Goal: Task Accomplishment & Management: Manage account settings

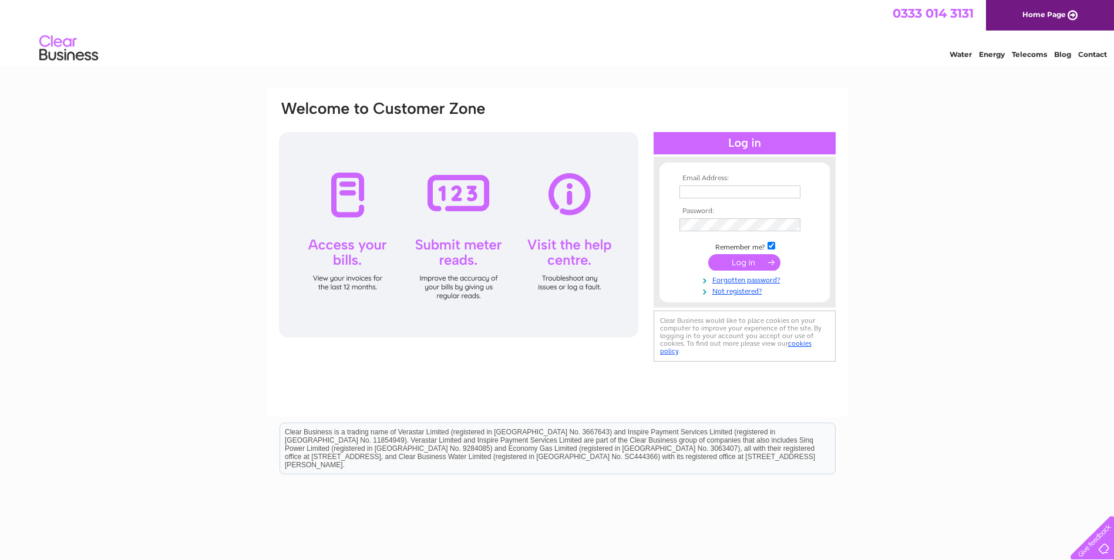
type input "srawlins@rsmacdonald.com"
click at [741, 258] on input "submit" at bounding box center [744, 262] width 72 height 16
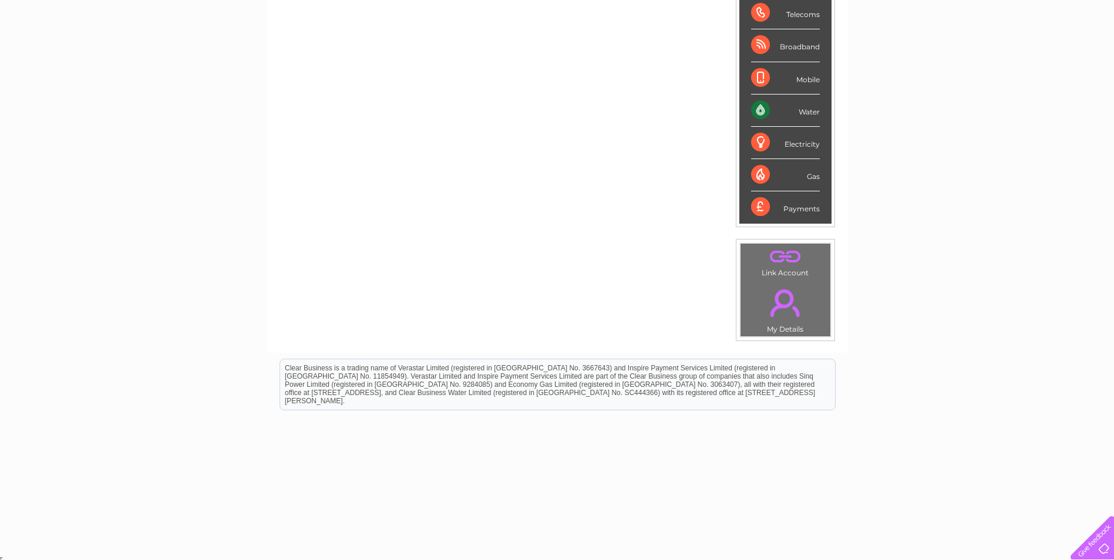
scroll to position [197, 0]
click at [782, 254] on link "." at bounding box center [786, 254] width 84 height 21
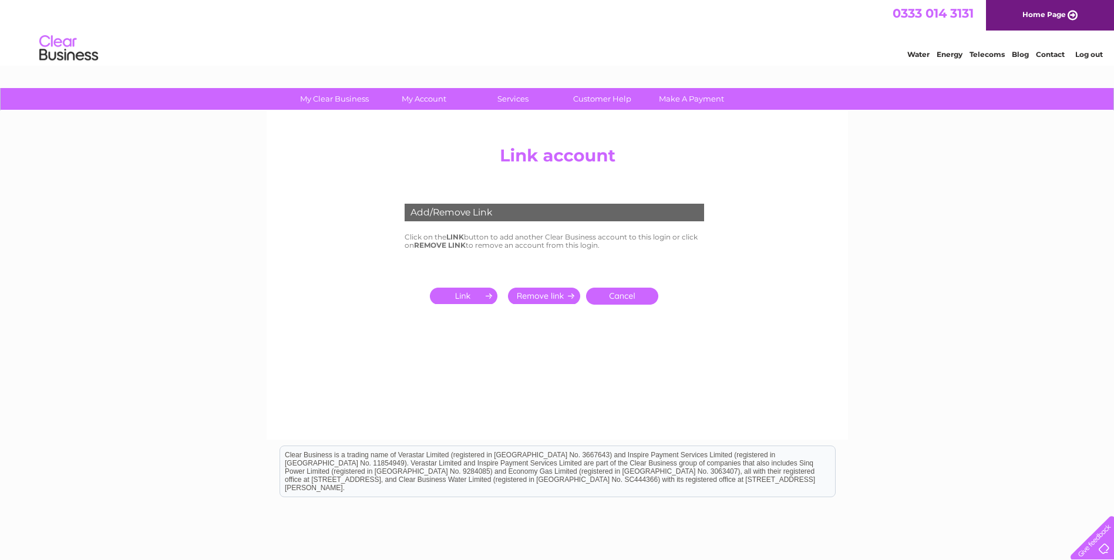
click at [623, 299] on link "Cancel" at bounding box center [622, 296] width 72 height 17
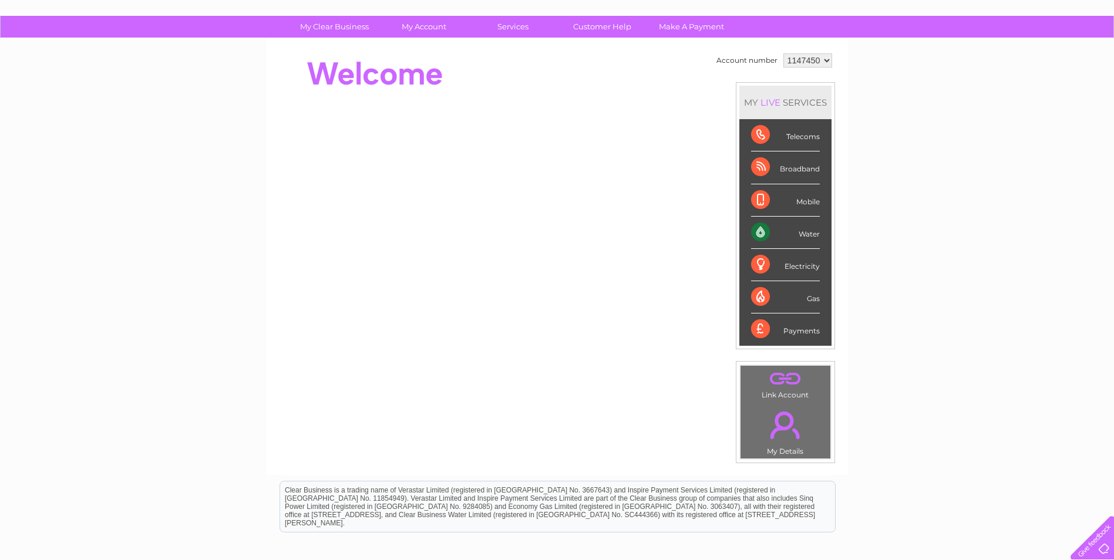
scroll to position [197, 0]
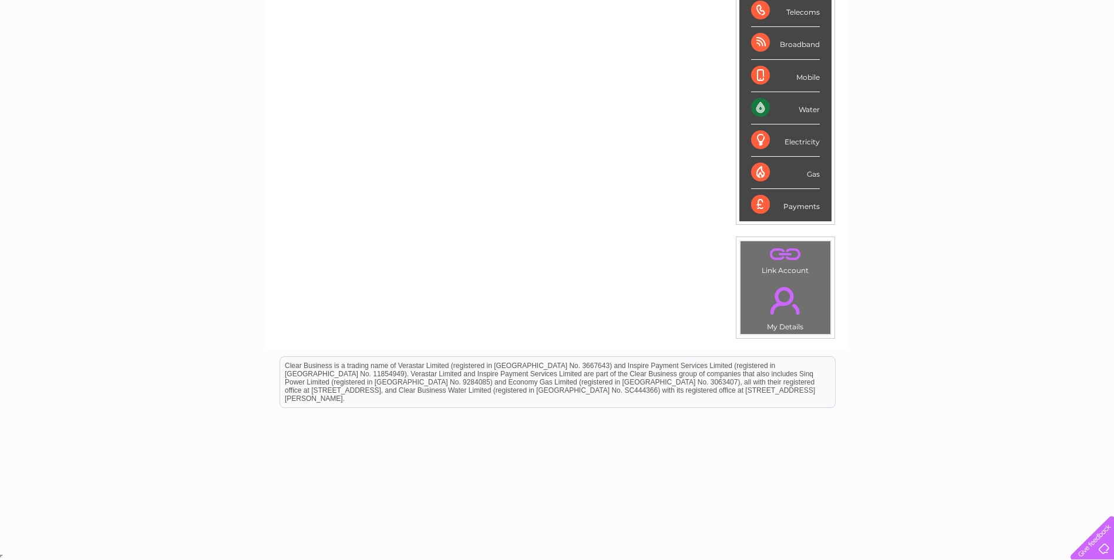
click at [782, 297] on link "." at bounding box center [786, 300] width 84 height 41
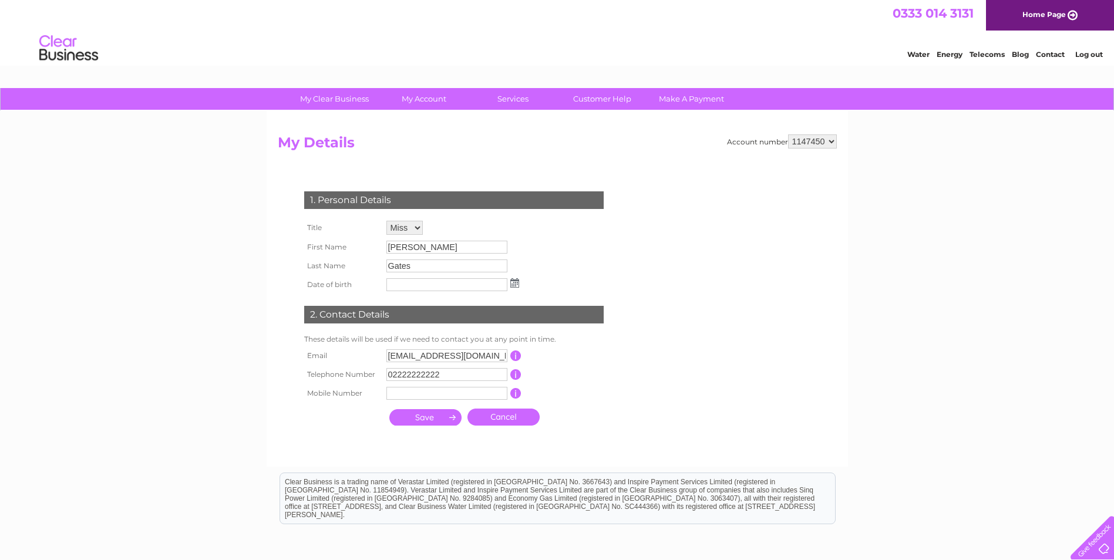
click at [467, 369] on td "02222222222" at bounding box center [447, 374] width 127 height 19
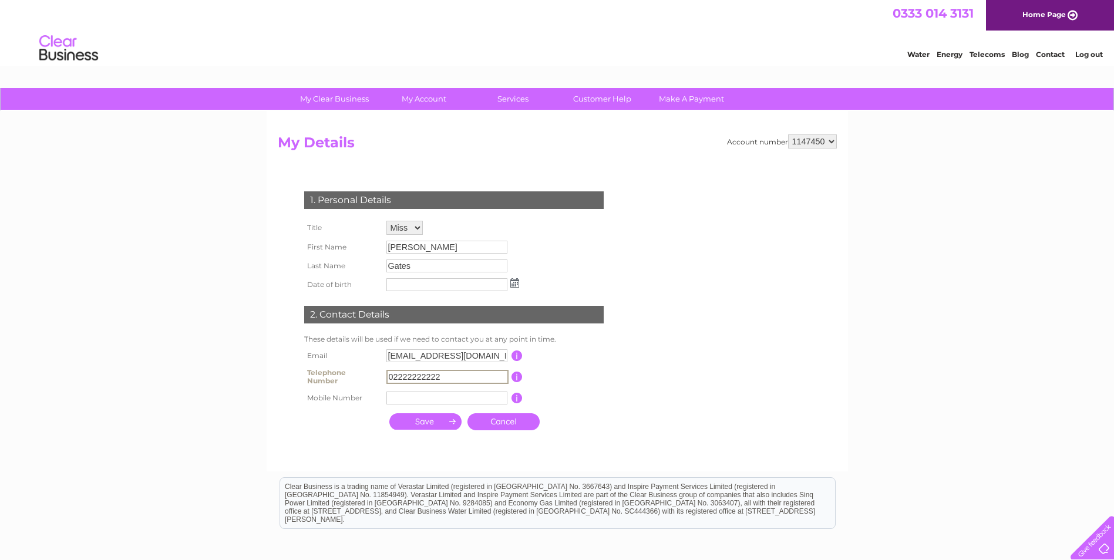
drag, startPoint x: 381, startPoint y: 374, endPoint x: 326, endPoint y: 368, distance: 55.5
click at [326, 368] on tr "Telephone Number 02222222222 This should be a valid landline telephone number s…" at bounding box center [458, 376] width 315 height 23
click at [418, 227] on select "Mr Mrs Ms Miss Dr Rev Prof Other" at bounding box center [404, 228] width 36 height 14
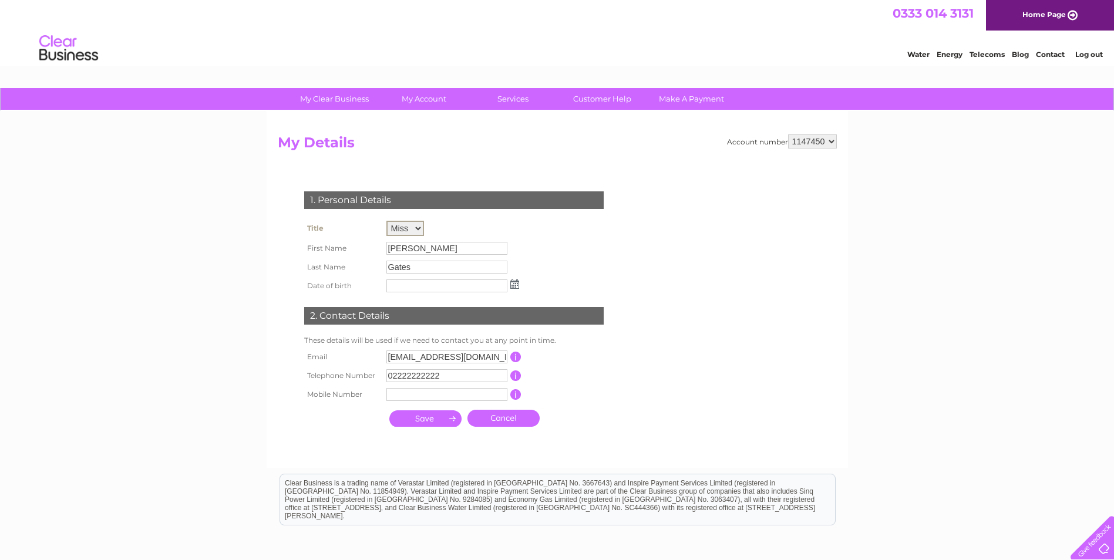
select select "Ms"
click at [386, 221] on select "Mr Mrs Ms Miss Dr Rev Prof Other" at bounding box center [405, 228] width 38 height 15
click at [426, 244] on input "Natalie" at bounding box center [446, 248] width 121 height 13
drag, startPoint x: 425, startPoint y: 247, endPoint x: 375, endPoint y: 247, distance: 50.5
click at [375, 247] on tr "First Name Natalie" at bounding box center [411, 248] width 221 height 20
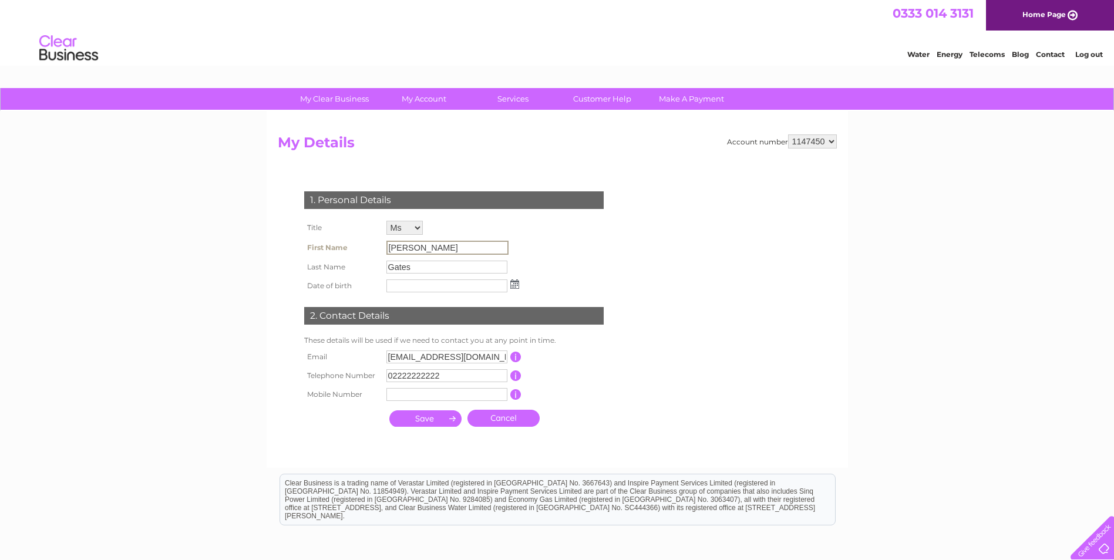
click at [443, 253] on input "Natalie" at bounding box center [447, 248] width 122 height 14
drag, startPoint x: 429, startPoint y: 247, endPoint x: 355, endPoint y: 240, distance: 74.9
click at [355, 240] on tr "First Name Natalie" at bounding box center [411, 248] width 221 height 20
drag, startPoint x: 411, startPoint y: 359, endPoint x: 379, endPoint y: 357, distance: 32.3
click at [379, 357] on tr "Email ngates@rsmacdonald.com This should be a valid email address" at bounding box center [458, 357] width 315 height 20
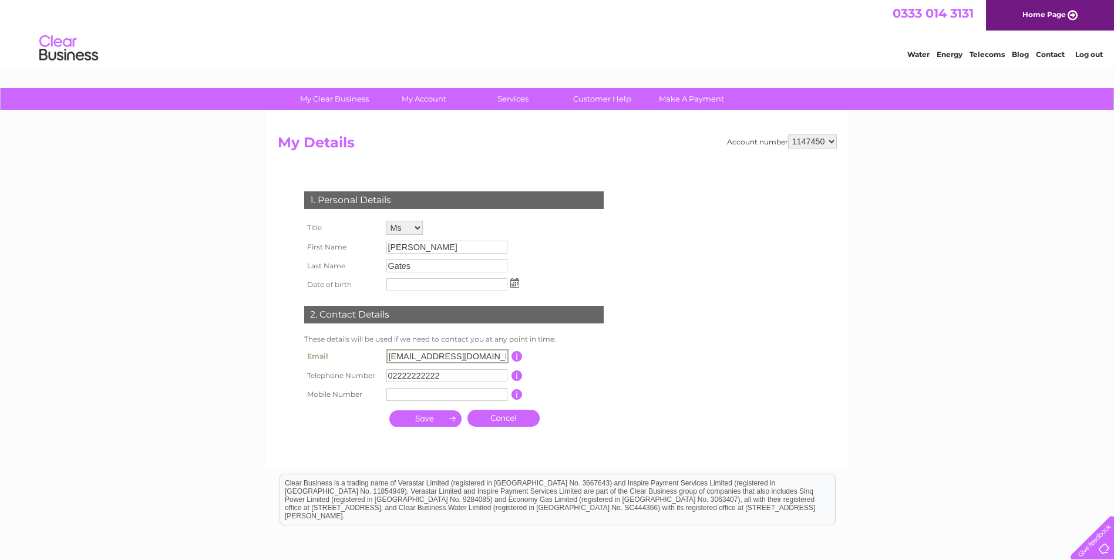
type input "cahildersley@rsmacdonald.com"
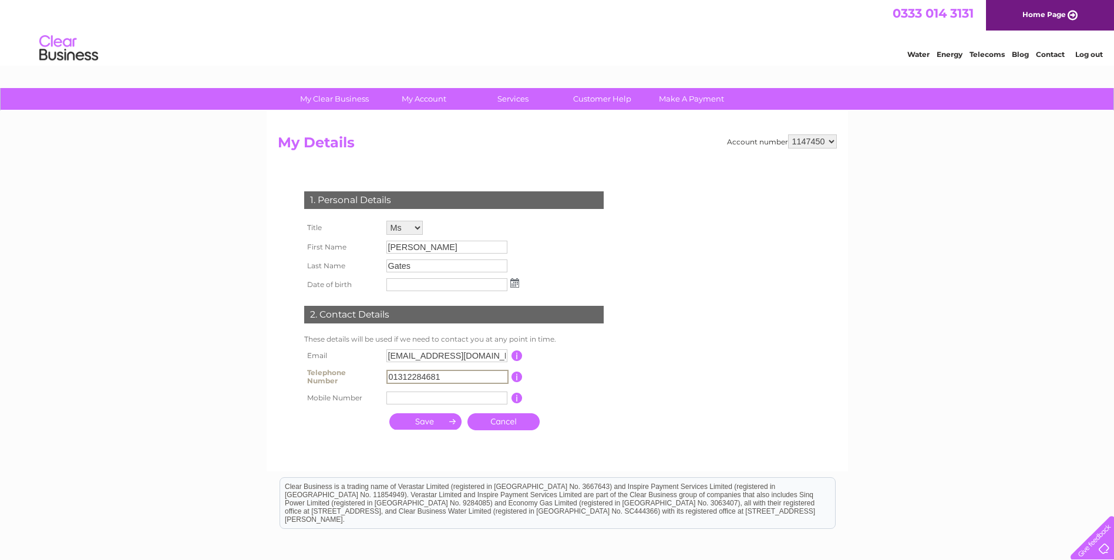
type input "01312284681"
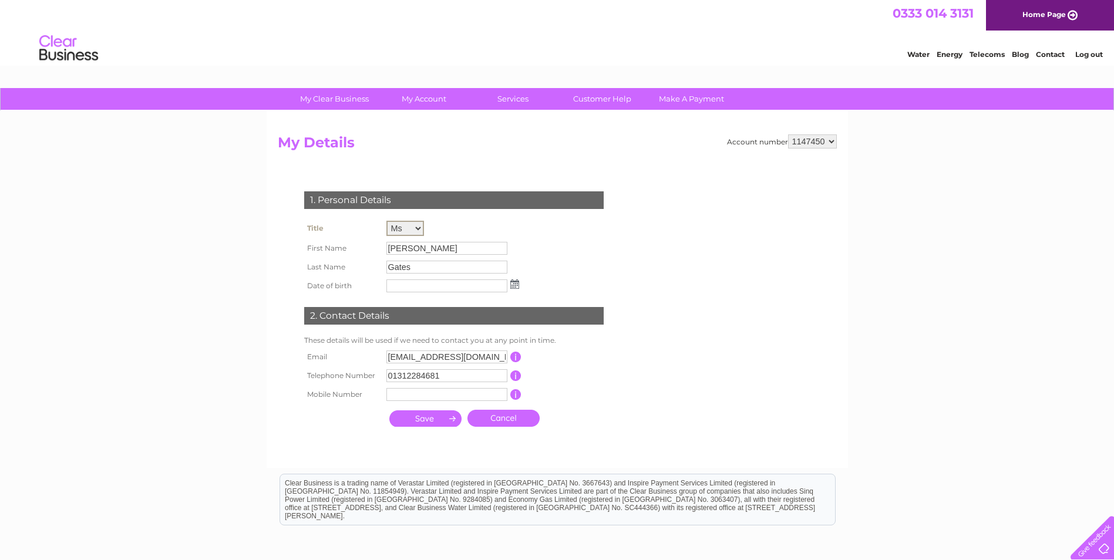
click at [416, 226] on select "Mr Mrs Ms Miss Dr Rev Prof Other" at bounding box center [405, 228] width 38 height 15
click at [386, 221] on select "Mr Mrs Ms Miss Dr Rev Prof Other" at bounding box center [405, 228] width 38 height 15
click at [412, 246] on input "Natalie" at bounding box center [446, 248] width 121 height 13
click at [387, 246] on input "Natalie" at bounding box center [447, 248] width 122 height 14
click at [415, 248] on input "Natalie" at bounding box center [447, 248] width 122 height 14
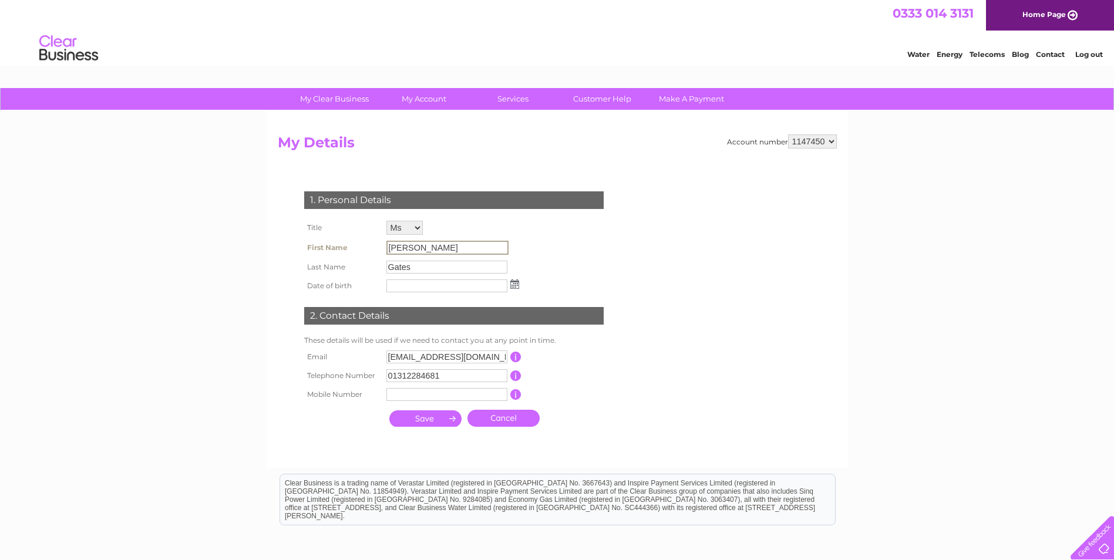
click at [431, 419] on input "submit" at bounding box center [425, 419] width 72 height 16
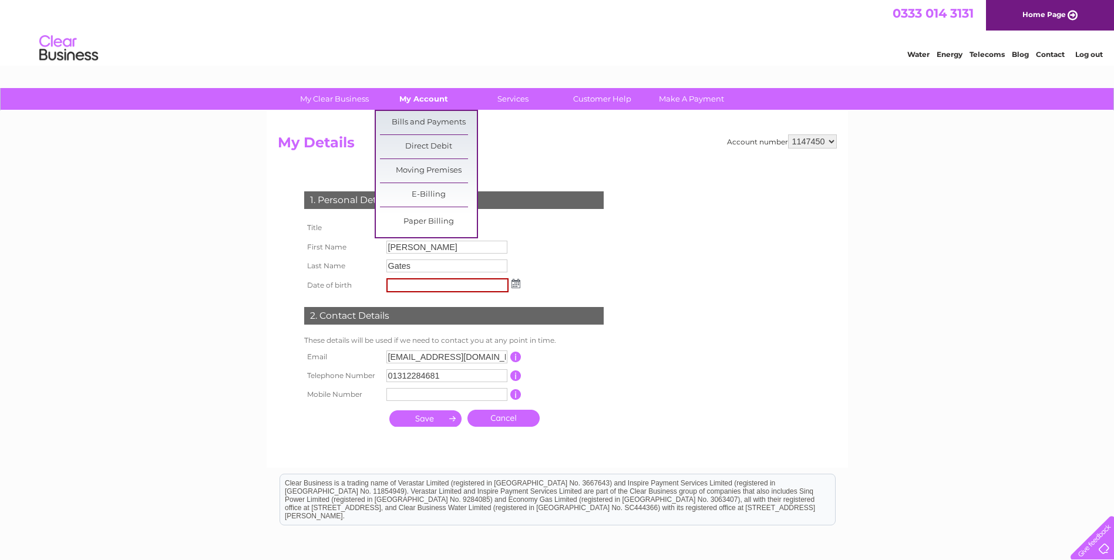
click at [419, 96] on link "My Account" at bounding box center [423, 99] width 97 height 22
click at [418, 119] on link "Bills and Payments" at bounding box center [428, 122] width 97 height 23
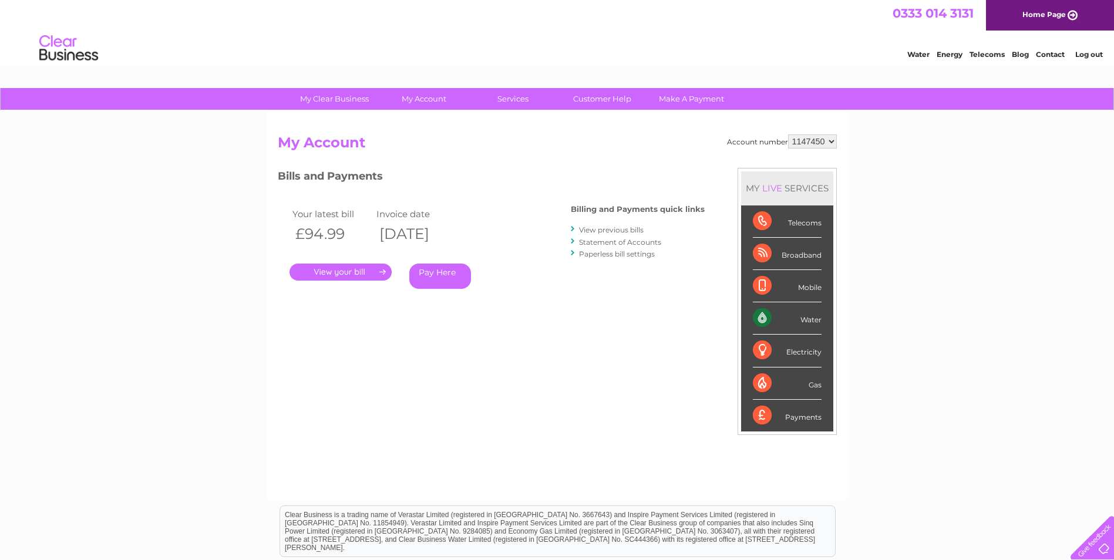
click at [356, 274] on link "." at bounding box center [341, 272] width 102 height 17
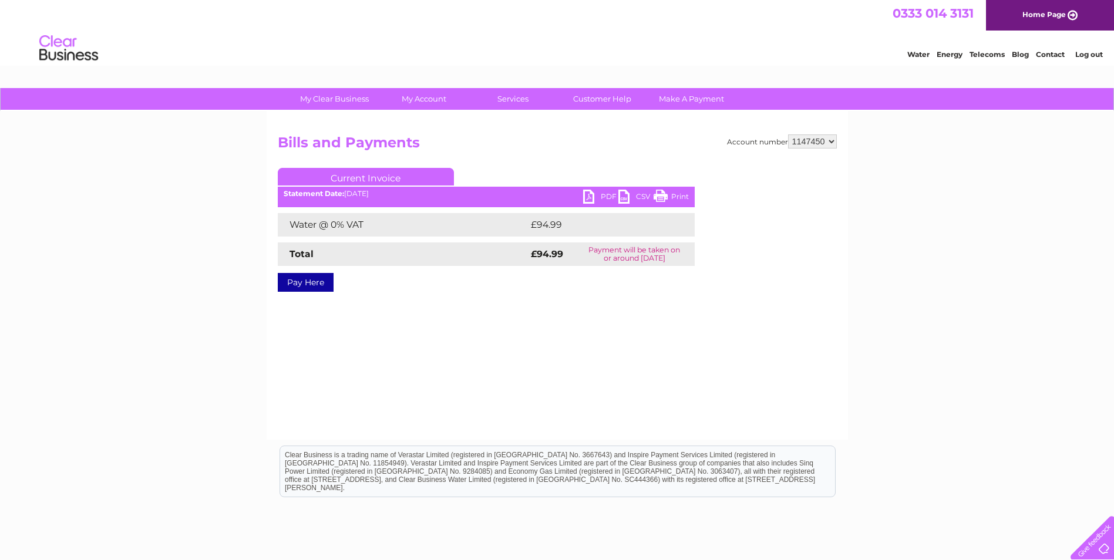
click at [598, 194] on link "PDF" at bounding box center [600, 198] width 35 height 17
